Goal: Navigation & Orientation: Find specific page/section

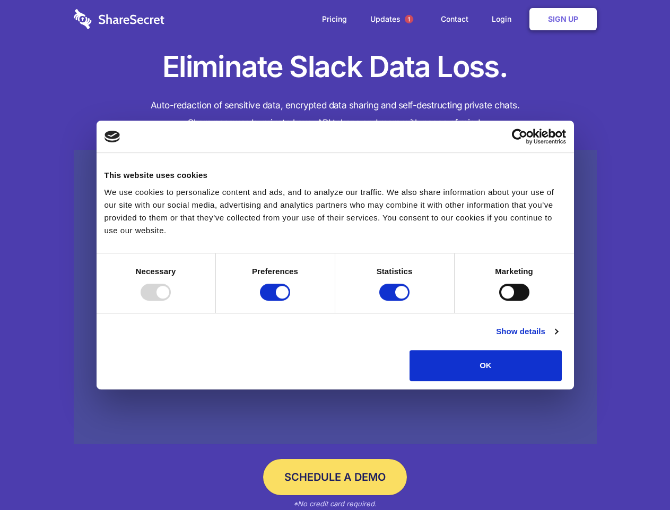
click at [171, 300] on div at bounding box center [156, 291] width 30 height 17
click at [290, 300] on input "Preferences" at bounding box center [275, 291] width 30 height 17
checkbox input "false"
click at [396, 300] on input "Statistics" at bounding box center [395, 291] width 30 height 17
checkbox input "false"
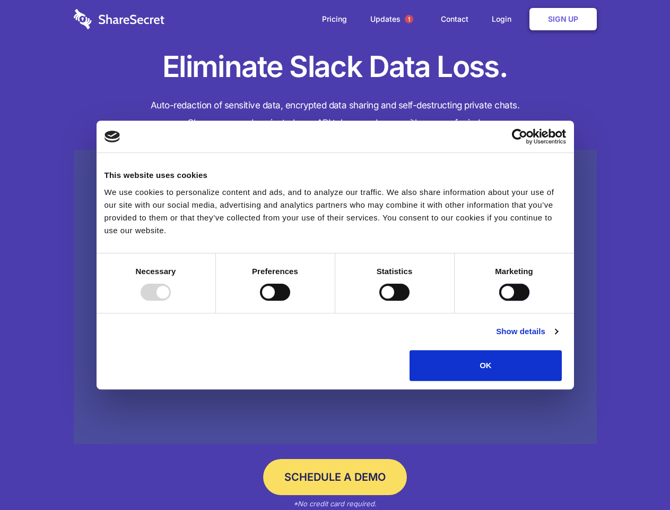
click at [500, 300] on input "Marketing" at bounding box center [515, 291] width 30 height 17
checkbox input "true"
click at [558, 338] on link "Show details" at bounding box center [527, 331] width 62 height 13
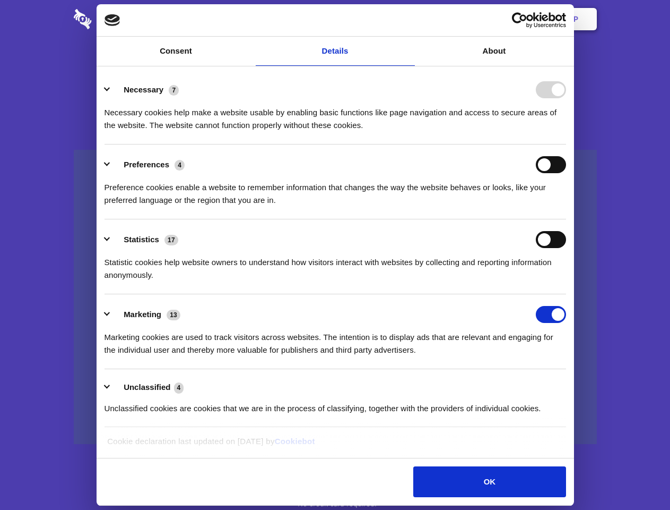
click at [566, 219] on li "Preferences 4 Preference cookies enable a website to remember information that …" at bounding box center [336, 181] width 462 height 75
click at [409, 19] on span "1" at bounding box center [409, 19] width 8 height 8
